Goal: Task Accomplishment & Management: Manage account settings

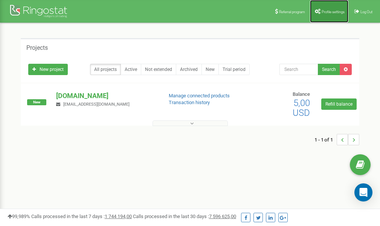
click at [335, 10] on span "Profile settings" at bounding box center [333, 12] width 23 height 4
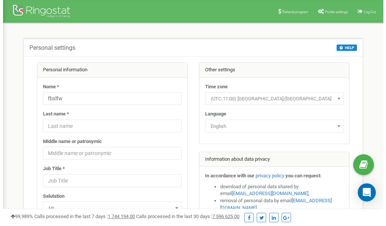
scroll to position [38, 0]
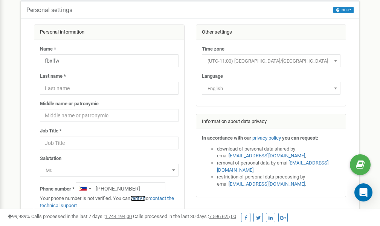
click at [141, 198] on link "verify it" at bounding box center [137, 198] width 15 height 6
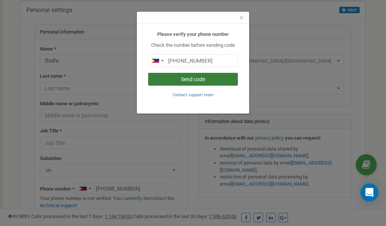
click at [204, 80] on button "Send code" at bounding box center [193, 79] width 90 height 13
